Goal: Navigation & Orientation: Find specific page/section

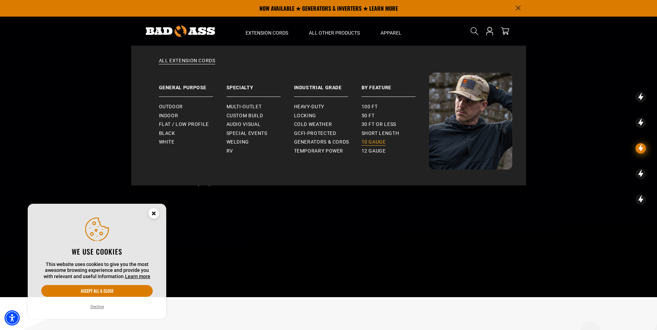
click at [379, 143] on span "10 gauge" at bounding box center [373, 142] width 24 height 6
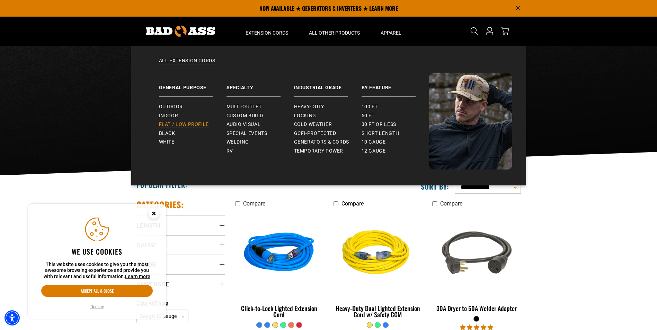
click at [170, 126] on span "Flat / Low Profile" at bounding box center [184, 125] width 50 height 6
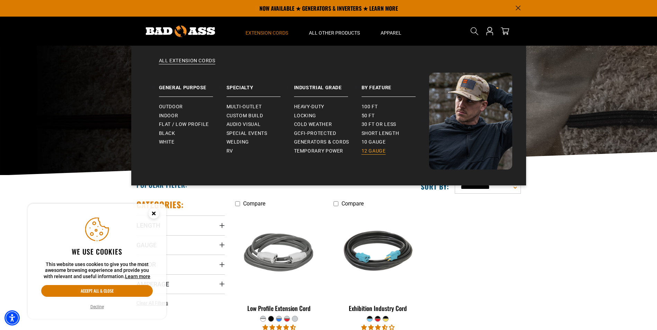
click at [372, 151] on span "12 gauge" at bounding box center [373, 151] width 24 height 6
